Goal: Information Seeking & Learning: Learn about a topic

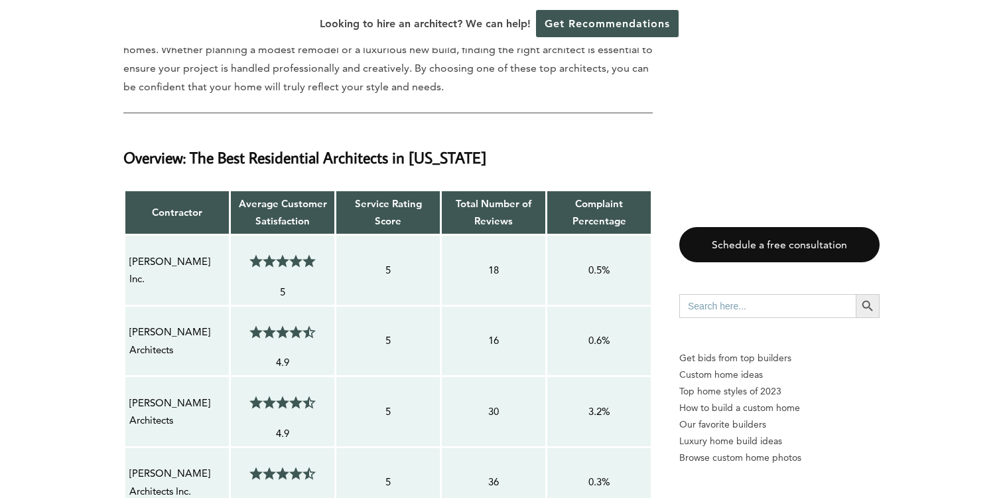
scroll to position [999, 0]
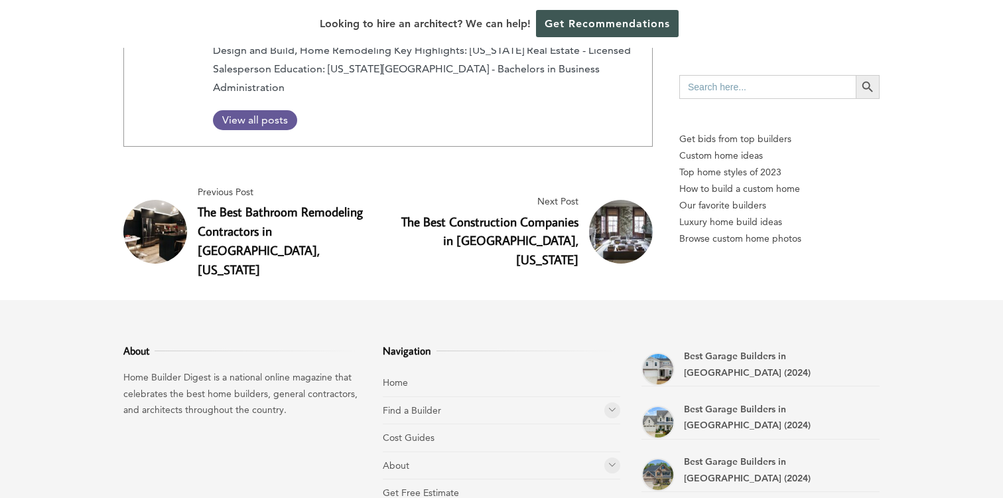
scroll to position [9402, 0]
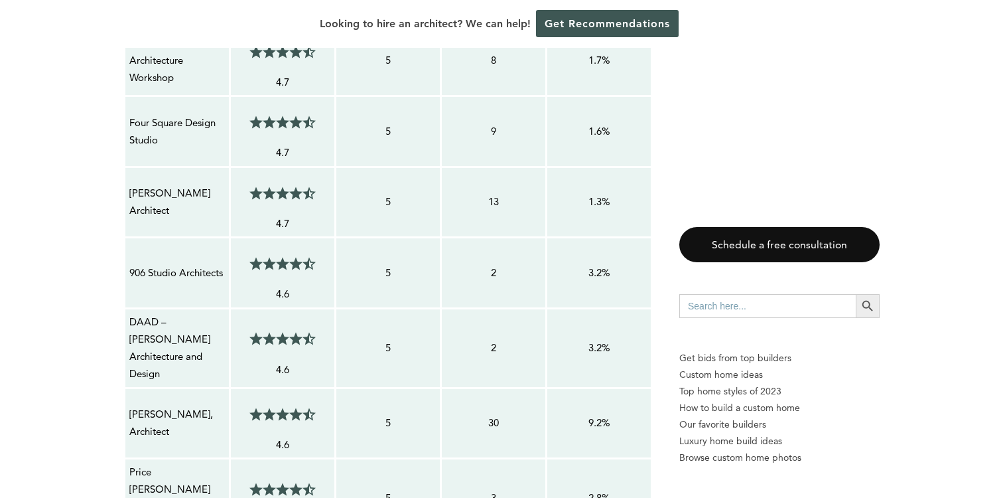
scroll to position [1492, 0]
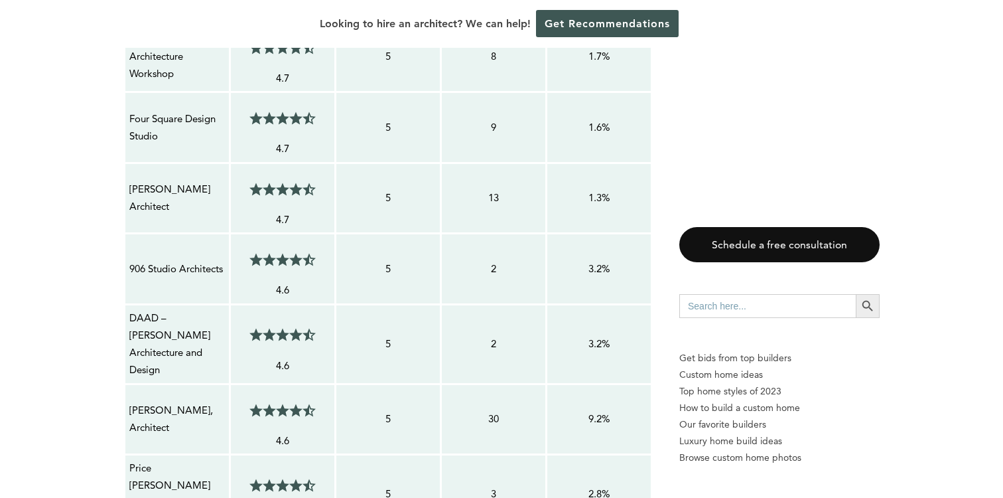
click at [165, 110] on p "Four Square Design Studio" at bounding box center [177, 127] width 96 height 35
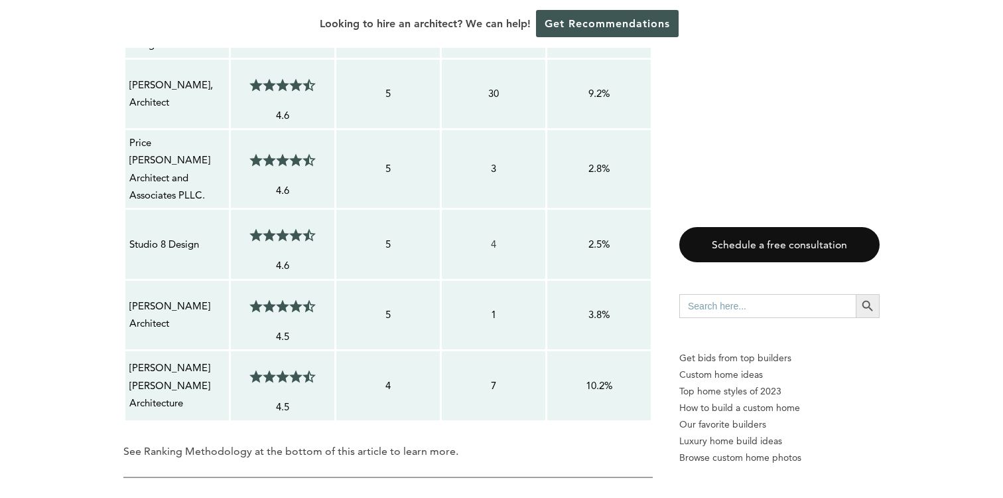
scroll to position [1820, 0]
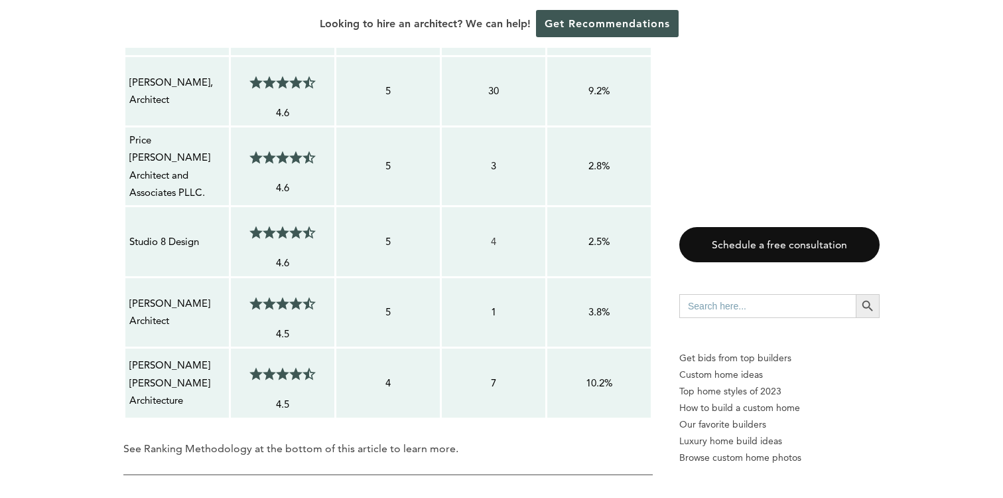
click at [155, 356] on p "Pfeffer Torode Architecture" at bounding box center [177, 382] width 96 height 52
